Goal: Transaction & Acquisition: Purchase product/service

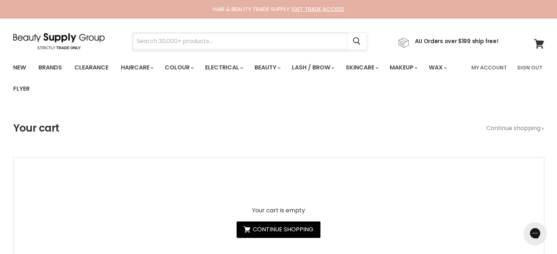
paste input "Milkshake Incredible Milk"
type input "Milkshake Incredible Milk"
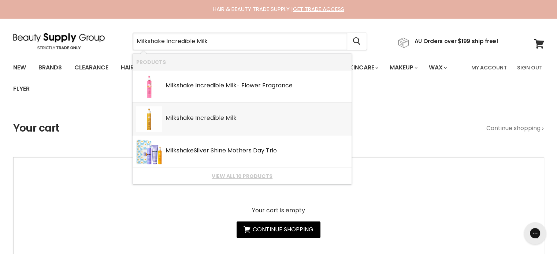
click at [220, 115] on b "Incredible" at bounding box center [209, 118] width 29 height 8
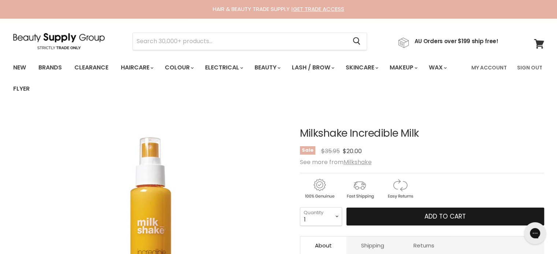
click at [410, 216] on button "Add to cart" at bounding box center [445, 217] width 198 height 18
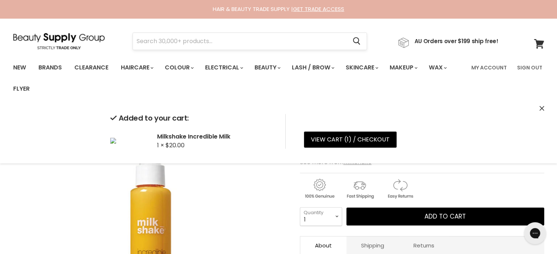
drag, startPoint x: 209, startPoint y: 38, endPoint x: 165, endPoint y: 42, distance: 44.4
click at [165, 42] on input "Search" at bounding box center [240, 41] width 214 height 17
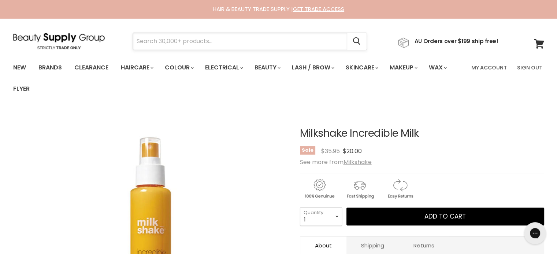
click at [164, 40] on input "Search" at bounding box center [240, 41] width 214 height 17
paste input "Milkshake Colour Whipped Cream Warm Brown"
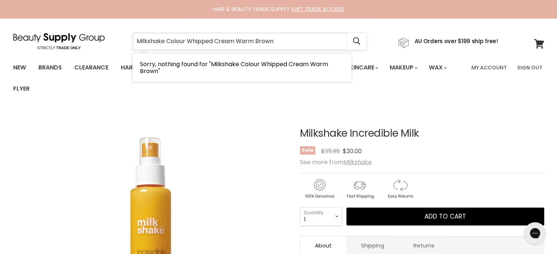
click at [282, 39] on input "Milkshake Colour Whipped Cream Warm Brown" at bounding box center [240, 41] width 214 height 17
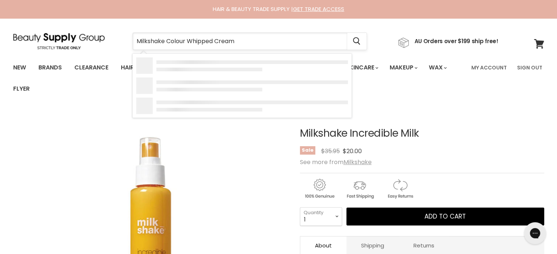
type input "Milkshake Colour Whipped Cream"
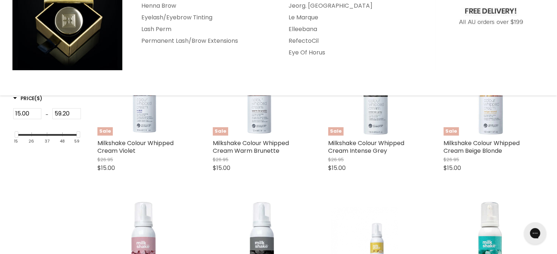
scroll to position [183, 0]
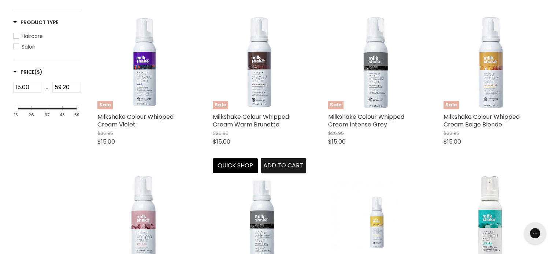
click at [292, 171] on button "Add to cart" at bounding box center [283, 165] width 45 height 15
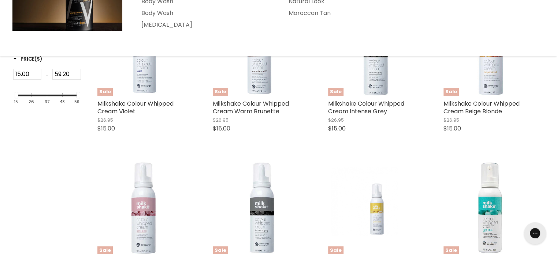
scroll to position [220, 0]
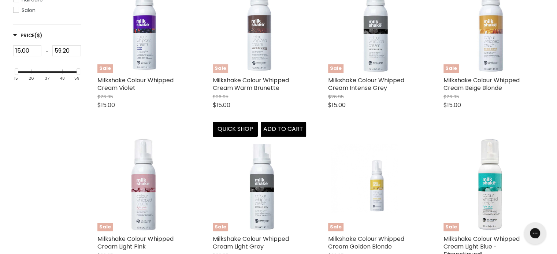
click at [264, 69] on img "Main content" at bounding box center [259, 26] width 93 height 93
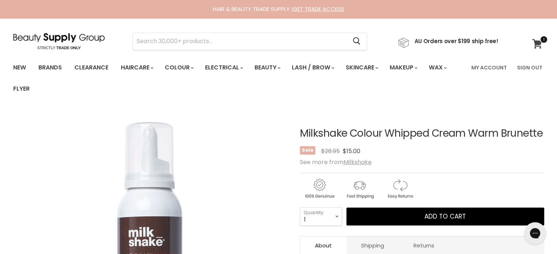
click at [540, 45] on icon at bounding box center [537, 44] width 10 height 10
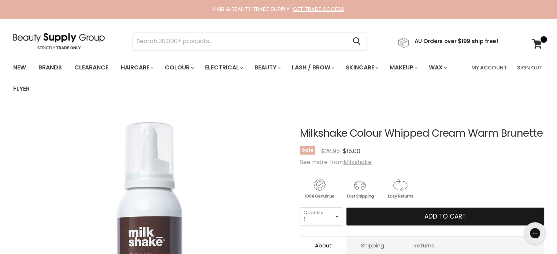
click at [431, 221] on span "Add to cart" at bounding box center [444, 216] width 41 height 9
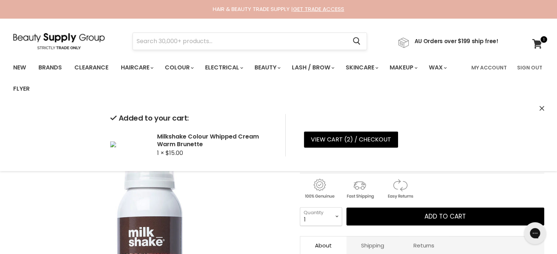
drag, startPoint x: 184, startPoint y: 41, endPoint x: 168, endPoint y: 42, distance: 16.1
click at [168, 41] on input "Search" at bounding box center [240, 41] width 214 height 17
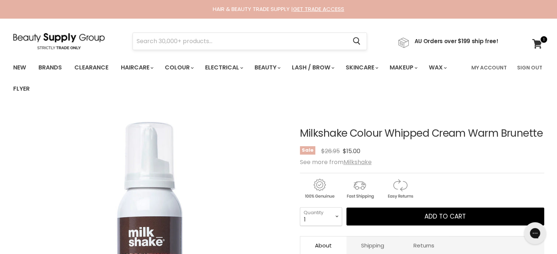
click at [168, 42] on input "Search" at bounding box center [240, 41] width 214 height 17
paste input "Milkshake Icy Blonde"
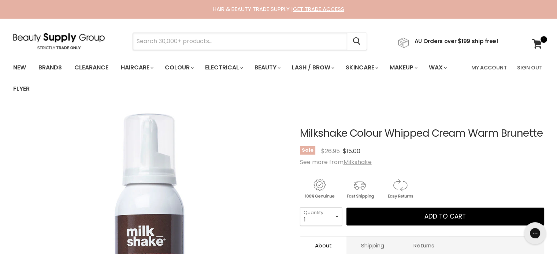
type input "Milkshake Icy Blonde"
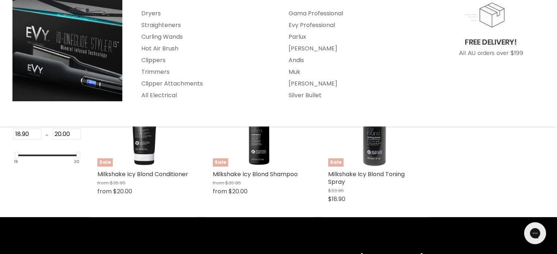
scroll to position [183, 0]
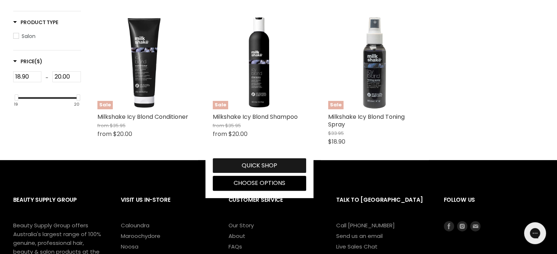
click at [264, 168] on button "Quick shop" at bounding box center [259, 165] width 93 height 15
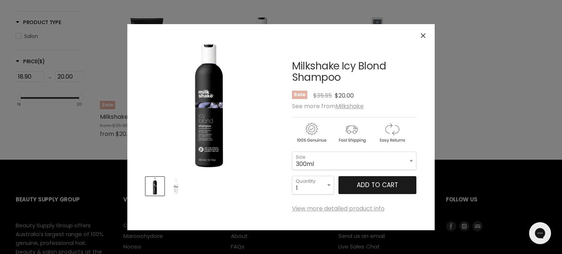
click at [384, 186] on span "Add to cart" at bounding box center [377, 185] width 41 height 9
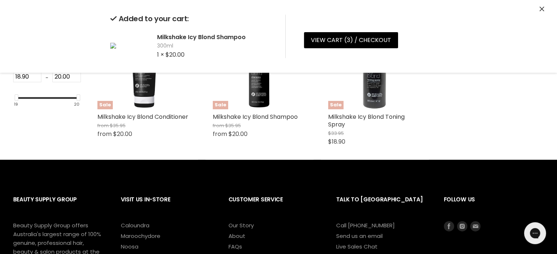
click at [542, 5] on button "Close" at bounding box center [541, 9] width 5 height 8
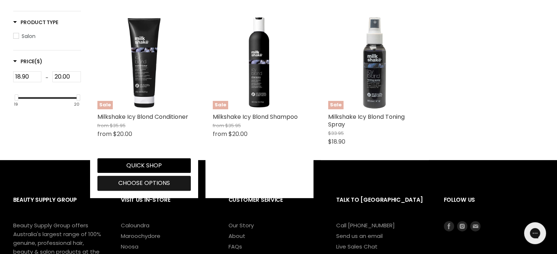
click at [158, 186] on span "Choose options" at bounding box center [144, 183] width 52 height 8
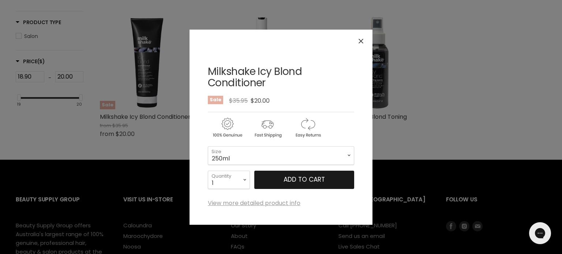
click at [314, 182] on span "Add to cart" at bounding box center [304, 179] width 41 height 9
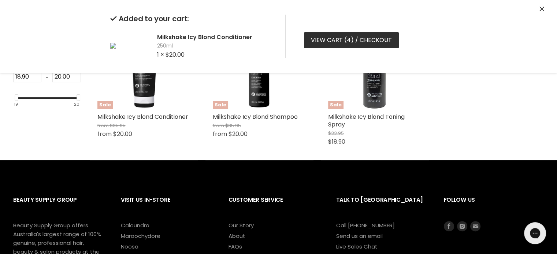
click at [335, 39] on link "View cart ( 4 ) / Checkout" at bounding box center [351, 40] width 95 height 16
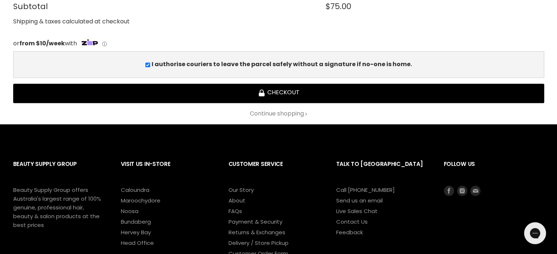
scroll to position [512, 0]
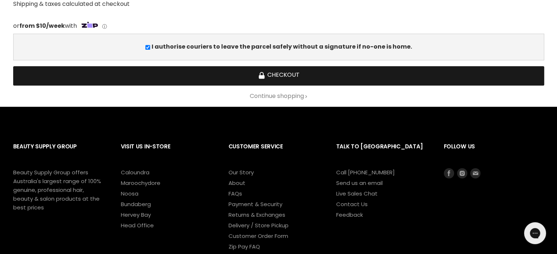
click at [274, 70] on button "Checkout" at bounding box center [278, 75] width 531 height 19
